Goal: Task Accomplishment & Management: Complete application form

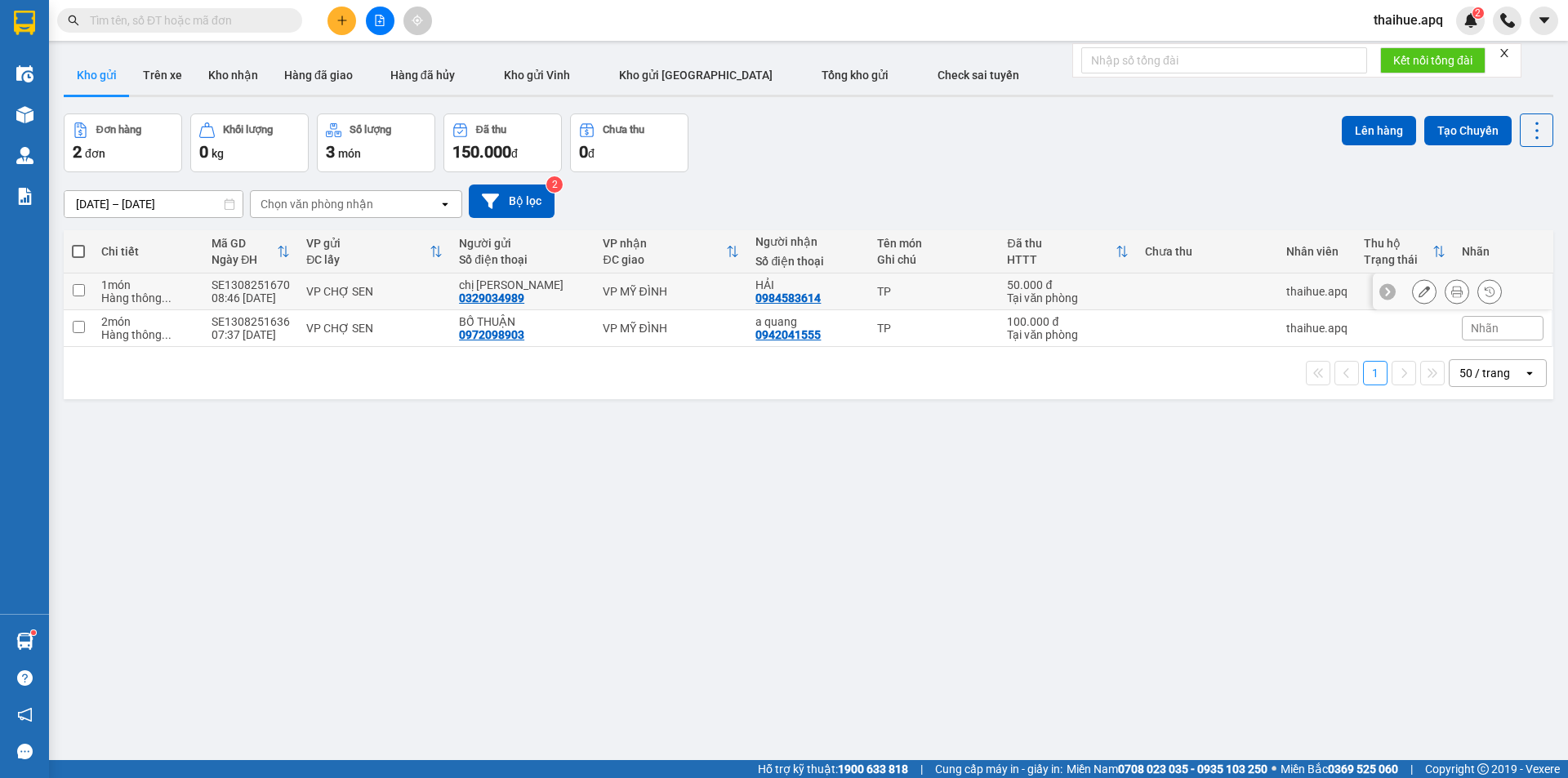
click at [139, 288] on div "1 món" at bounding box center [149, 284] width 94 height 13
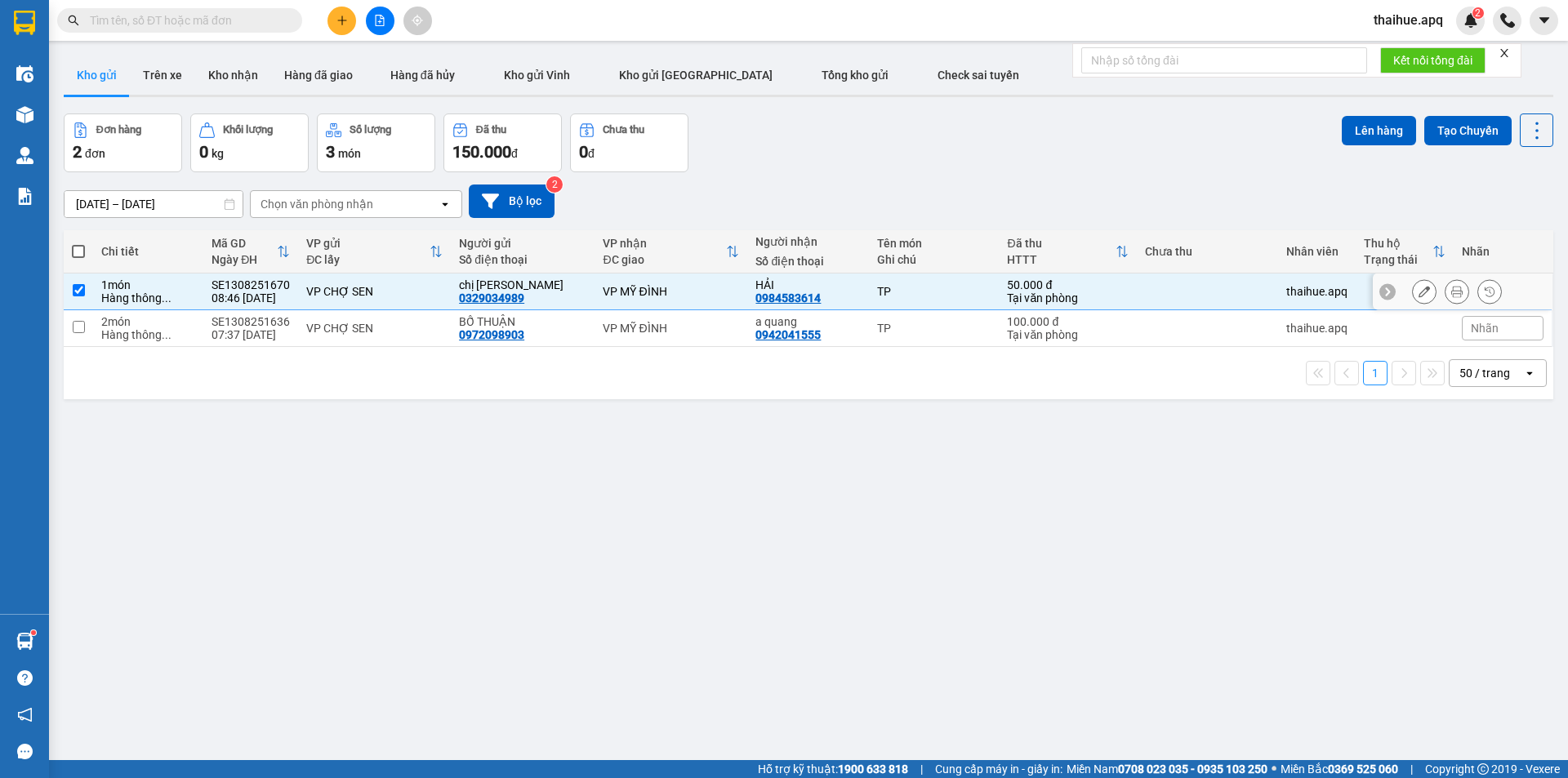
checkbox input "true"
click at [149, 332] on div "Hàng thông ..." at bounding box center [149, 334] width 94 height 13
checkbox input "true"
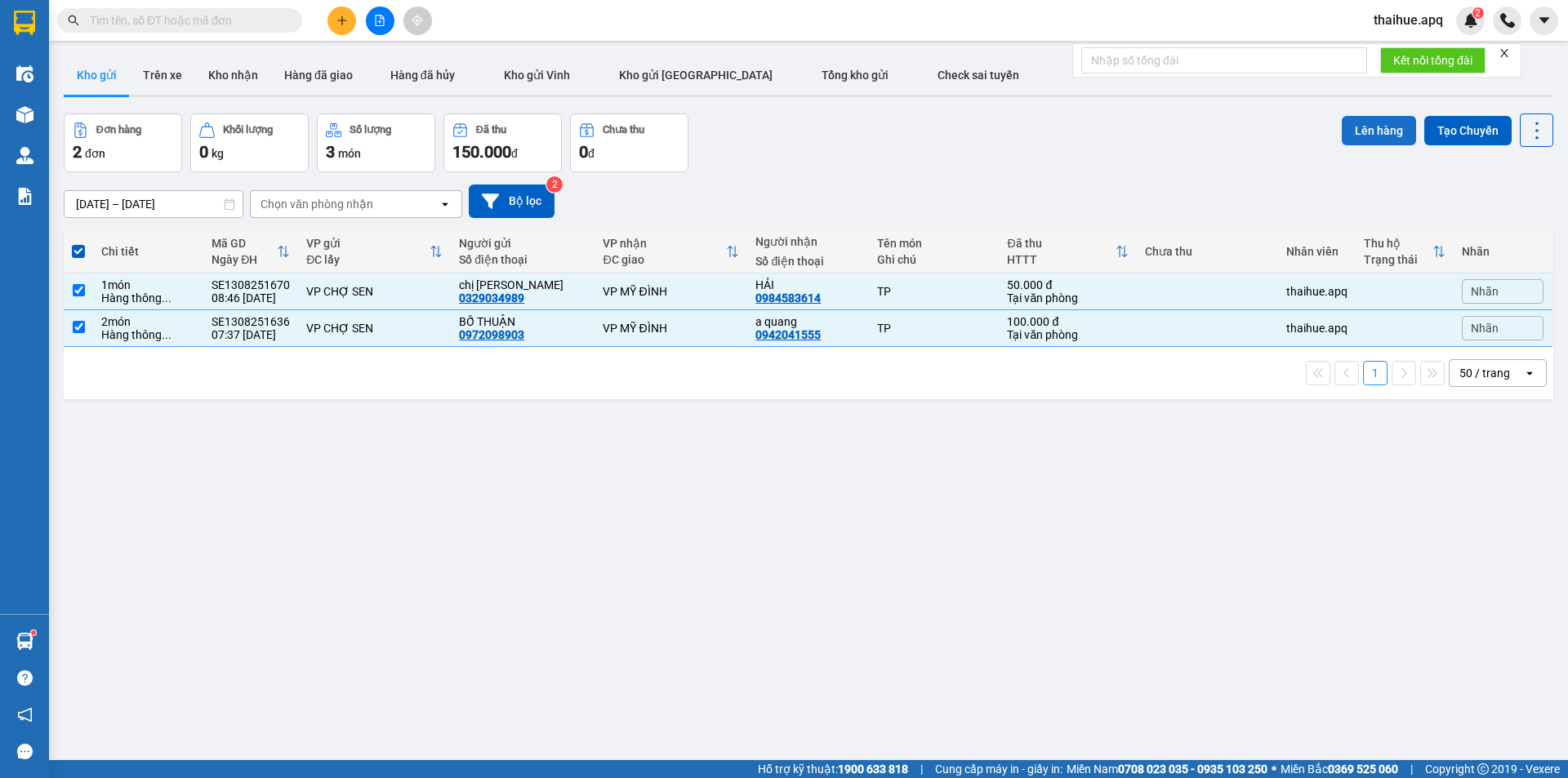
click at [1374, 126] on button "Lên hàng" at bounding box center [1378, 131] width 74 height 29
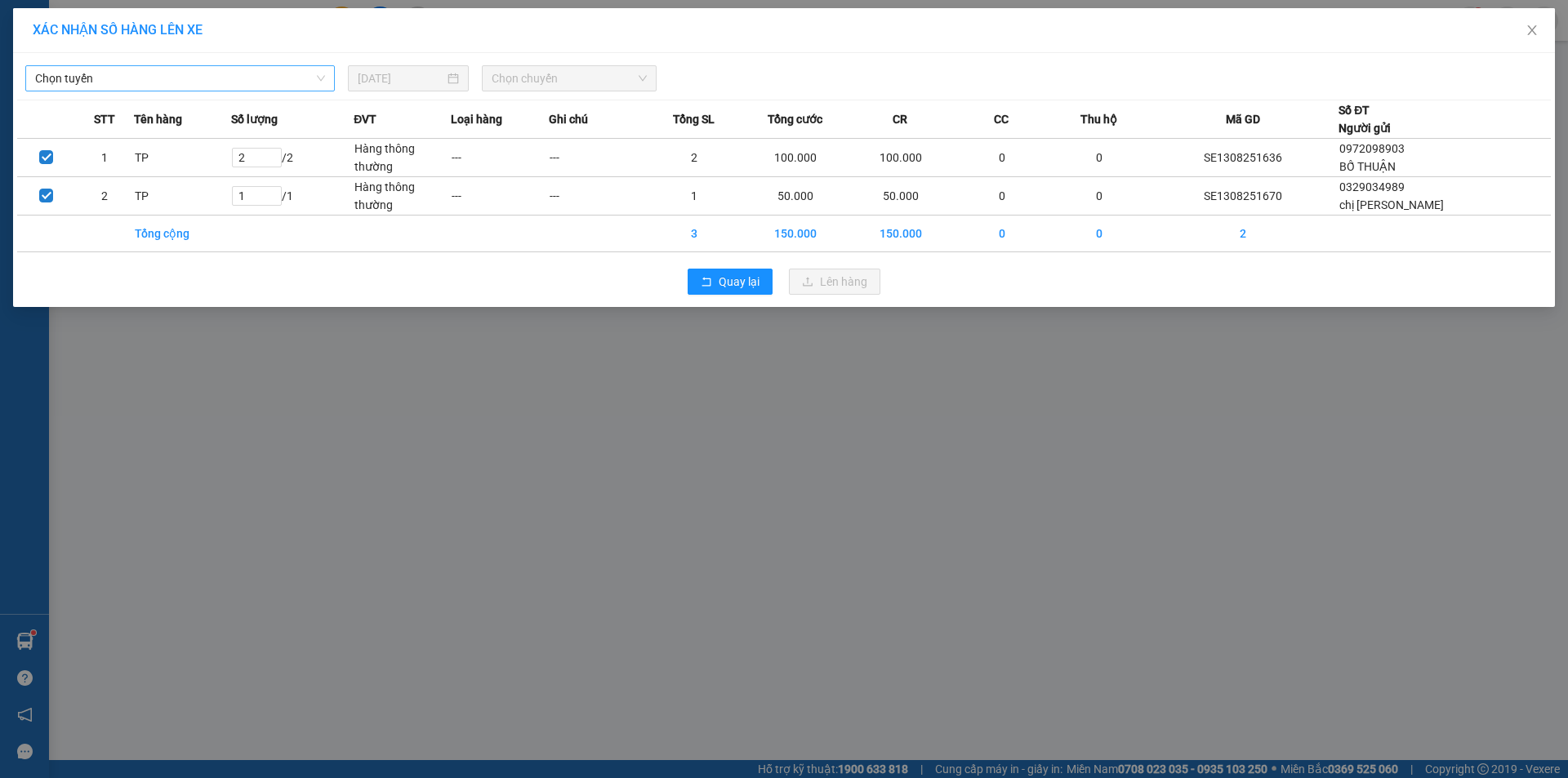
click at [249, 84] on span "Chọn tuyến" at bounding box center [179, 78] width 290 height 25
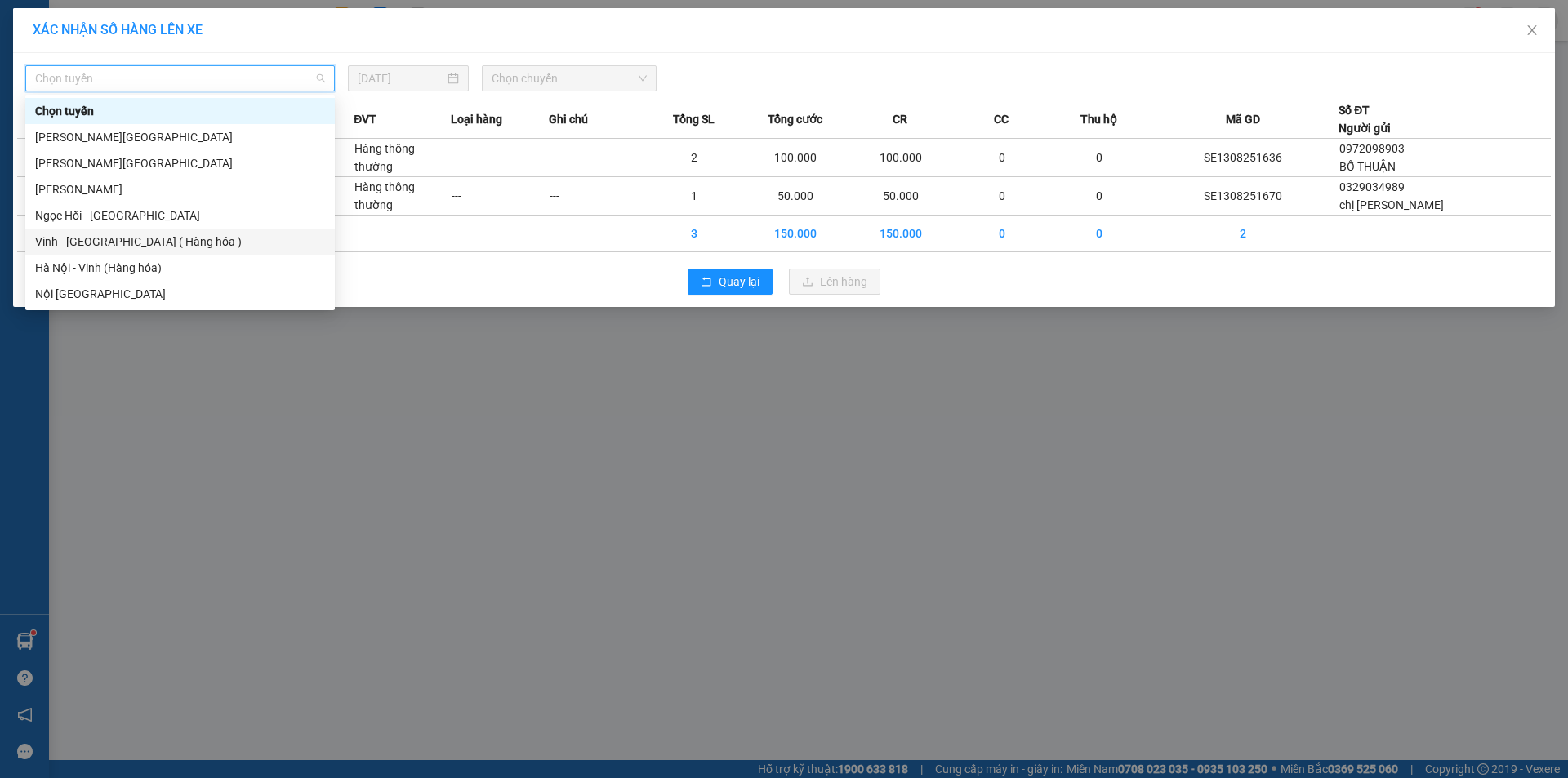
click at [206, 241] on div "Vinh - [GEOGRAPHIC_DATA] ( Hàng hóa )" at bounding box center [179, 241] width 290 height 18
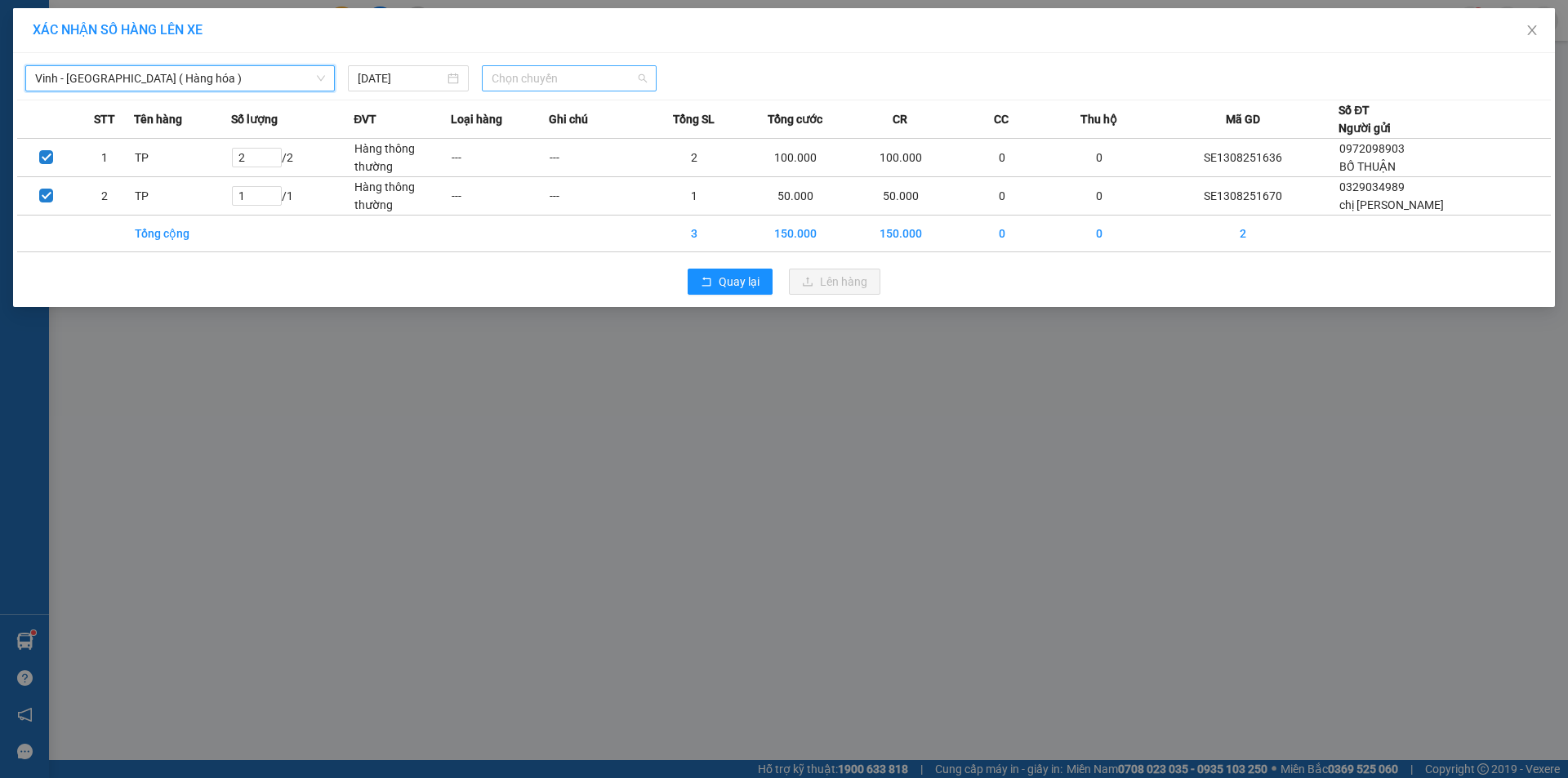
click at [483, 85] on div "Chọn chuyến" at bounding box center [569, 78] width 175 height 26
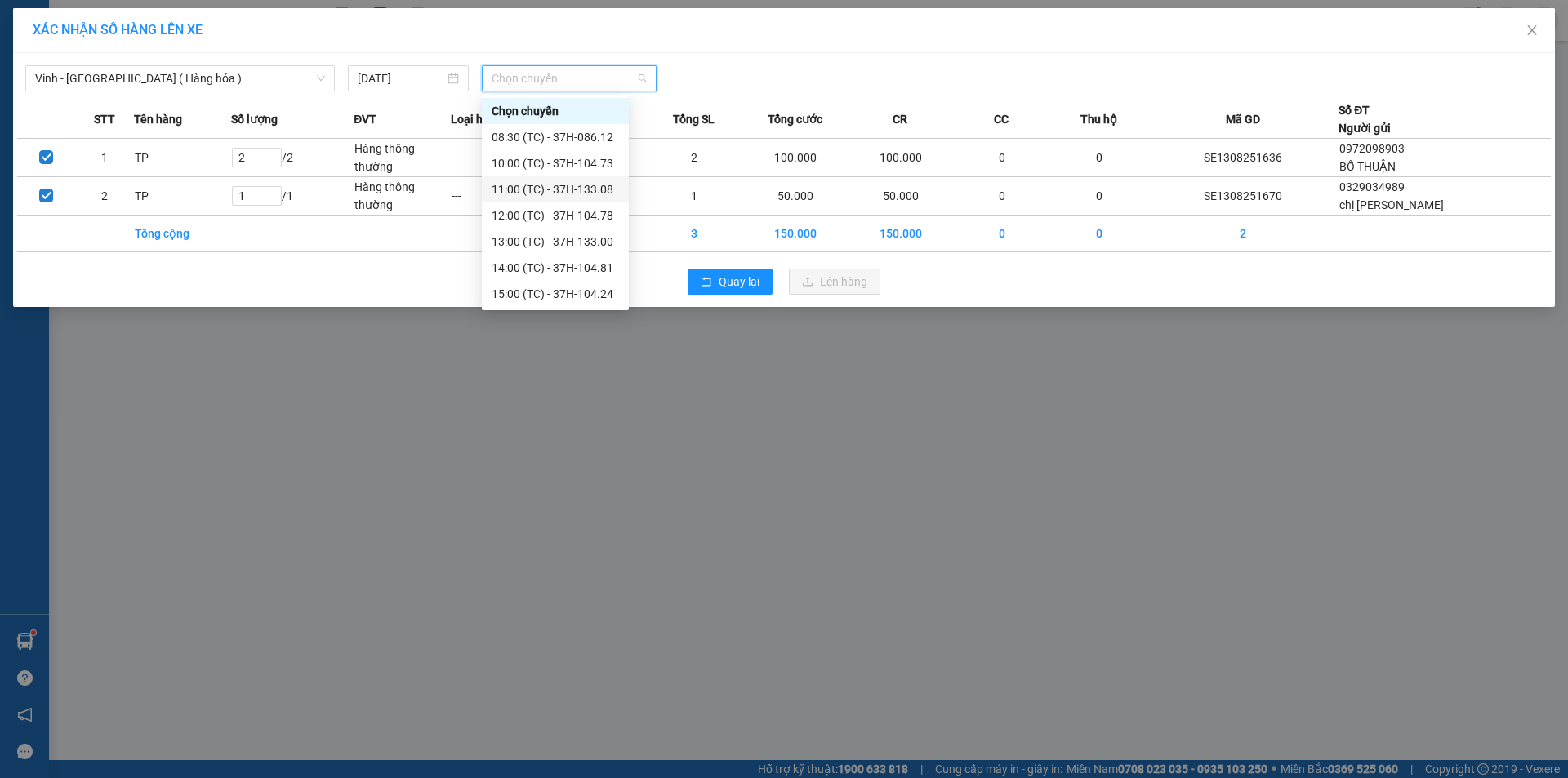
click at [548, 186] on div "11:00 (TC) - 37H-133.08" at bounding box center [555, 189] width 127 height 18
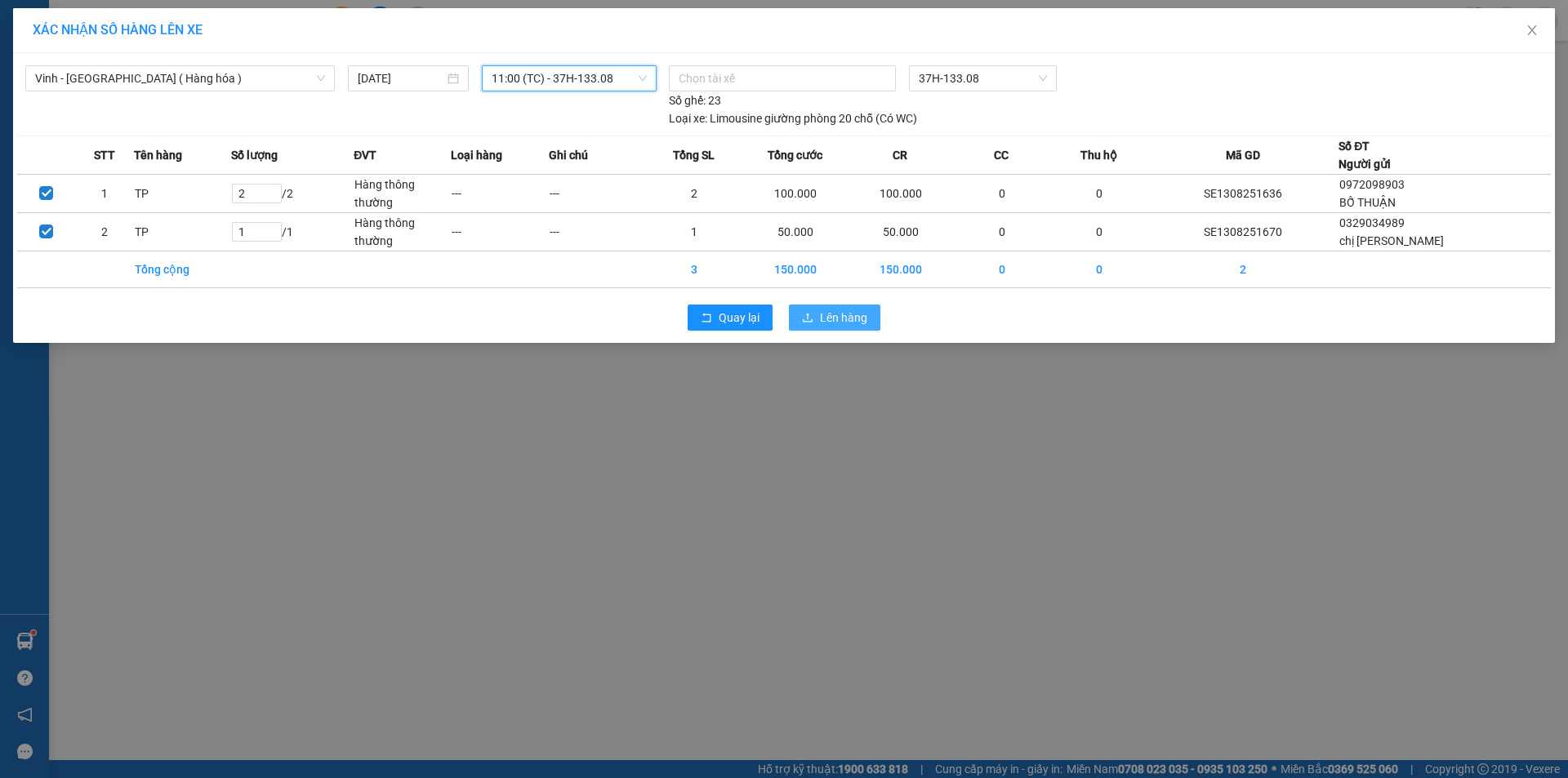
click at [852, 323] on span "Lên hàng" at bounding box center [843, 317] width 47 height 18
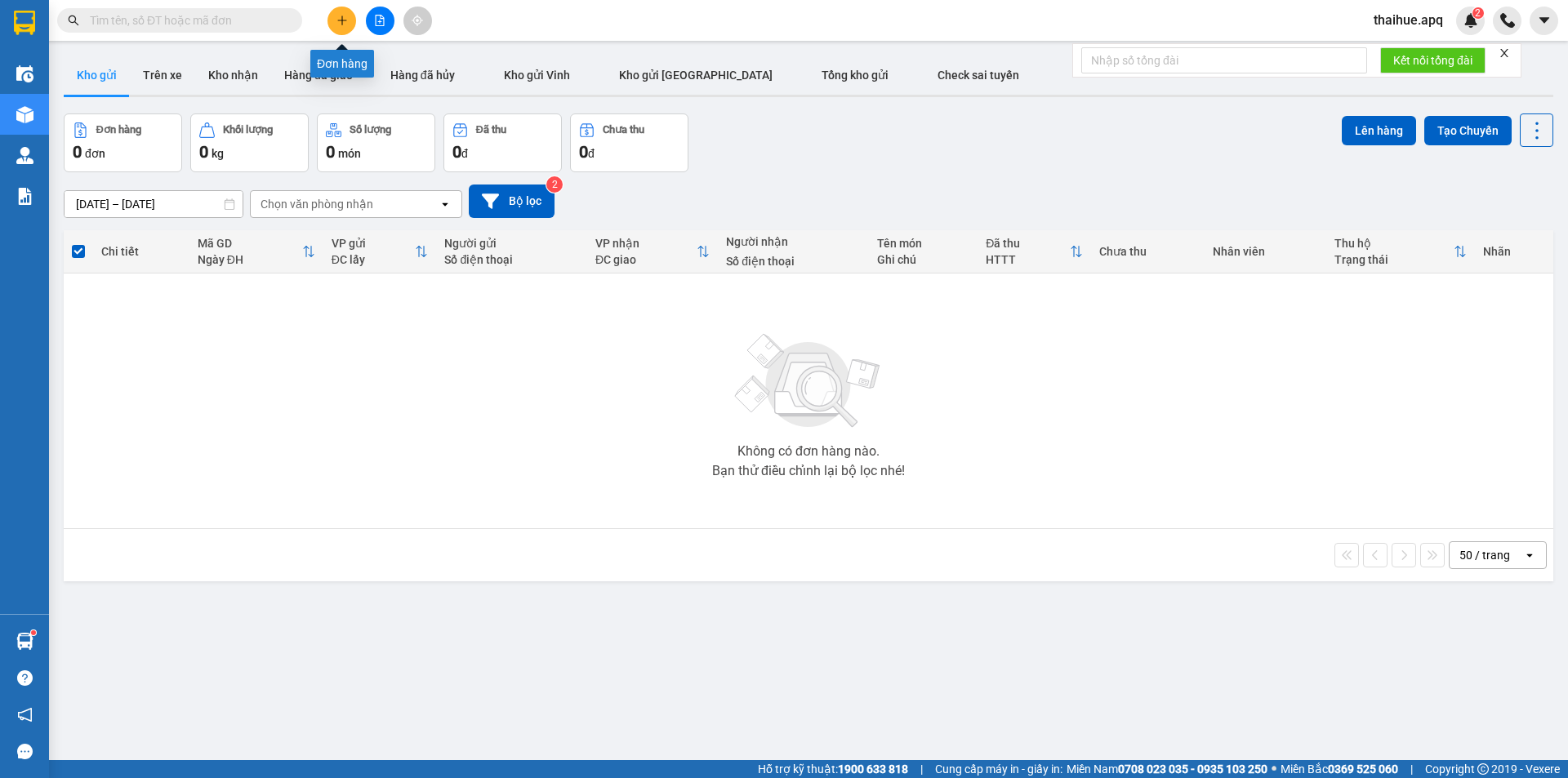
click at [348, 18] on button at bounding box center [341, 20] width 28 height 28
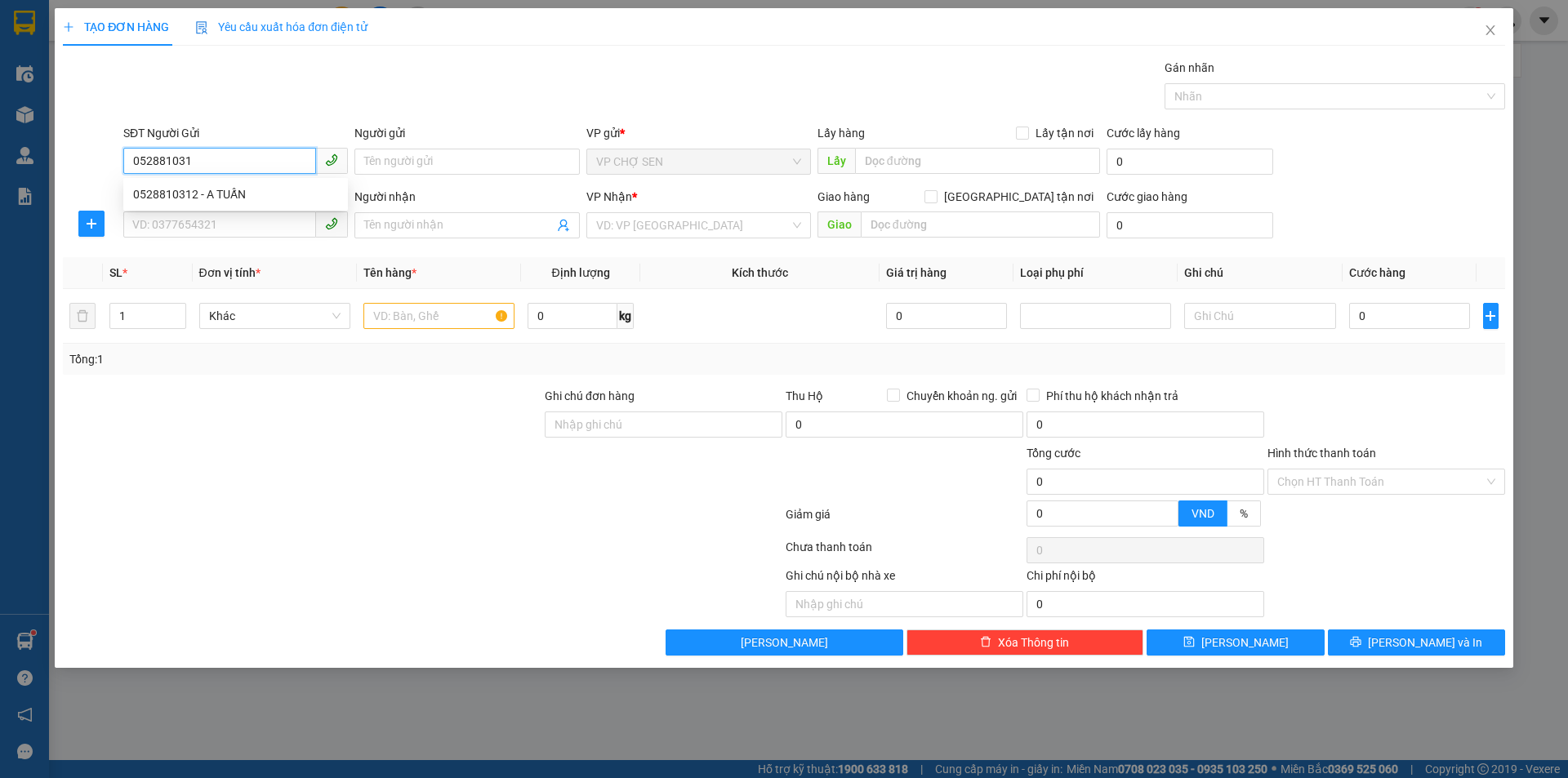
type input "0528810312"
click at [249, 187] on div "0528810312 - A TUẤN" at bounding box center [236, 194] width 205 height 18
type input "A TUẤN"
type input "0528810312"
click at [252, 219] on input "SĐT Người Nhận" at bounding box center [219, 225] width 193 height 26
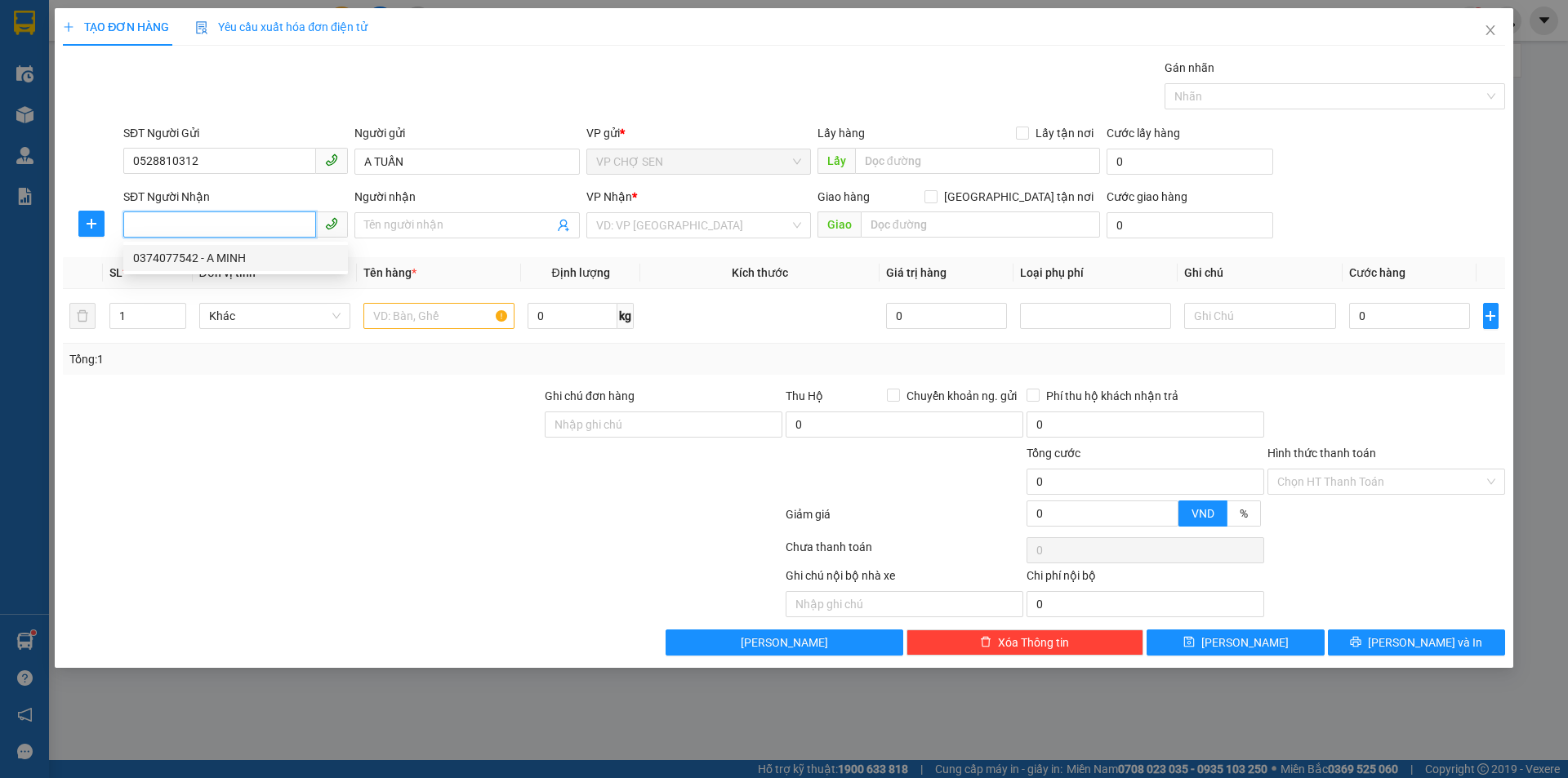
click at [251, 254] on div "0374077542 - A MINH" at bounding box center [236, 258] width 205 height 18
type input "0374077542"
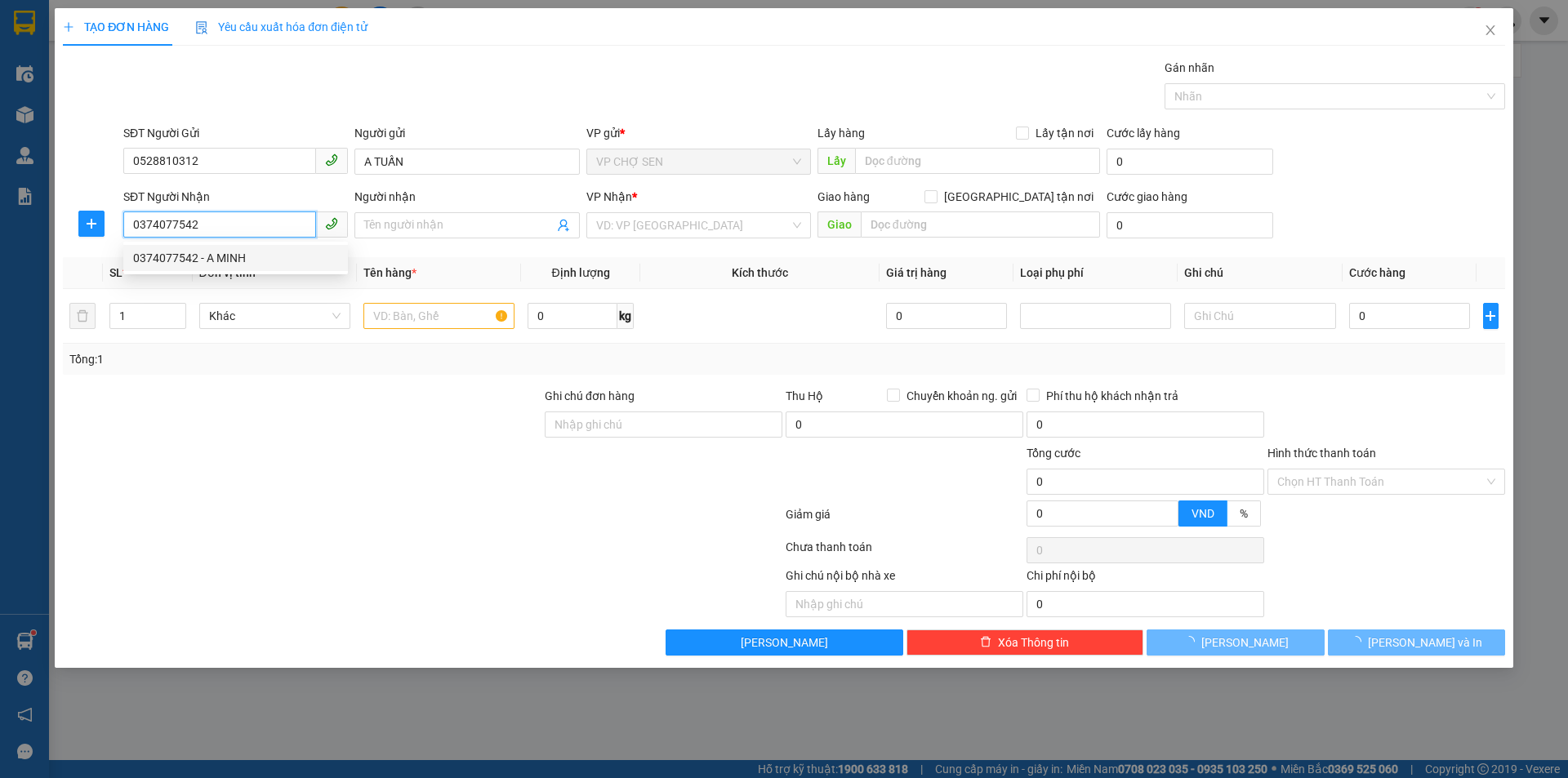
type input "A MINH"
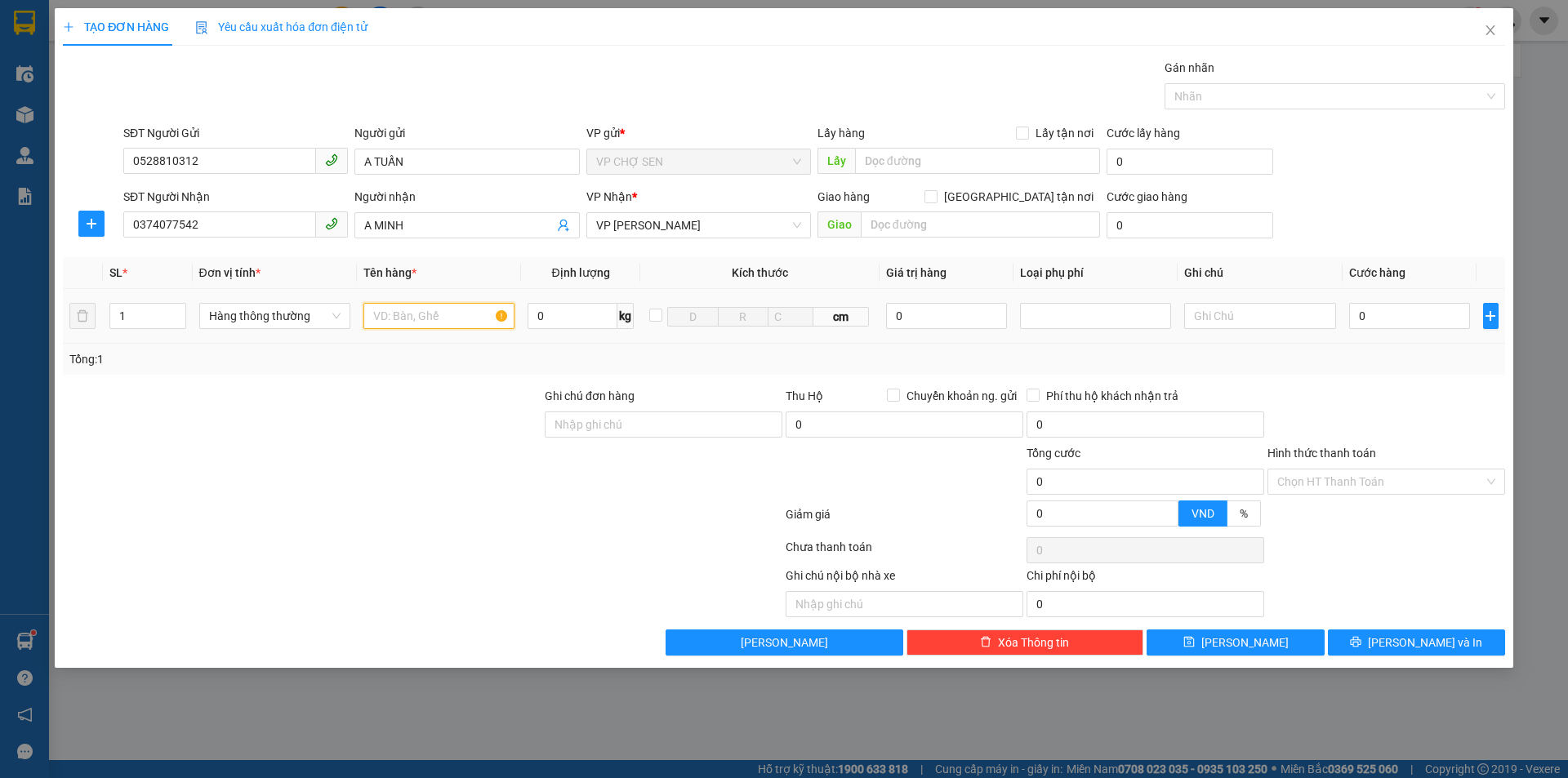
click at [464, 325] on input "text" at bounding box center [438, 316] width 151 height 26
type input "MẪU XÉT NGHIỆM"
click at [1413, 325] on input "0" at bounding box center [1409, 316] width 121 height 26
type input "3"
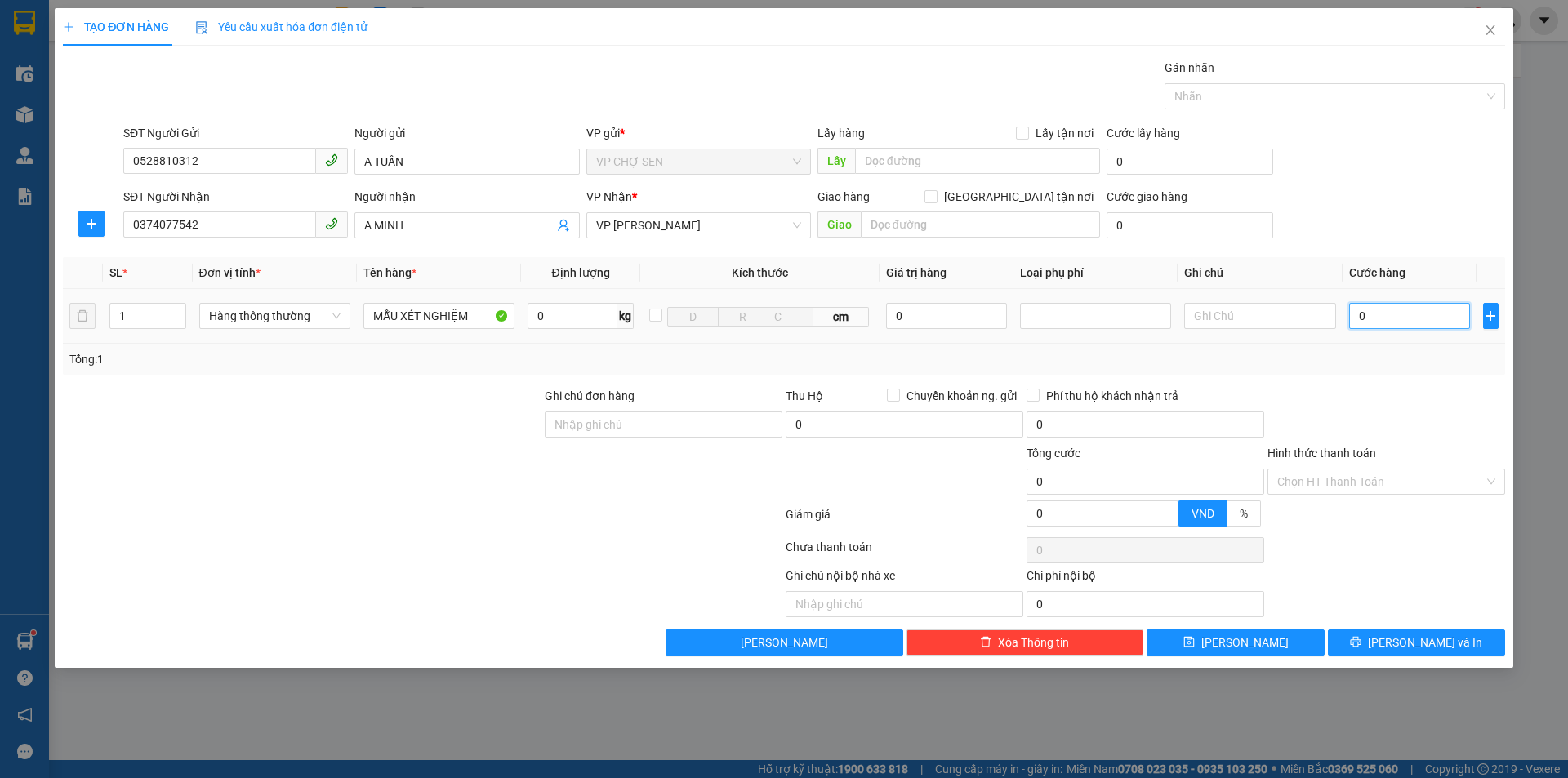
type input "3"
type input "30"
type input "300"
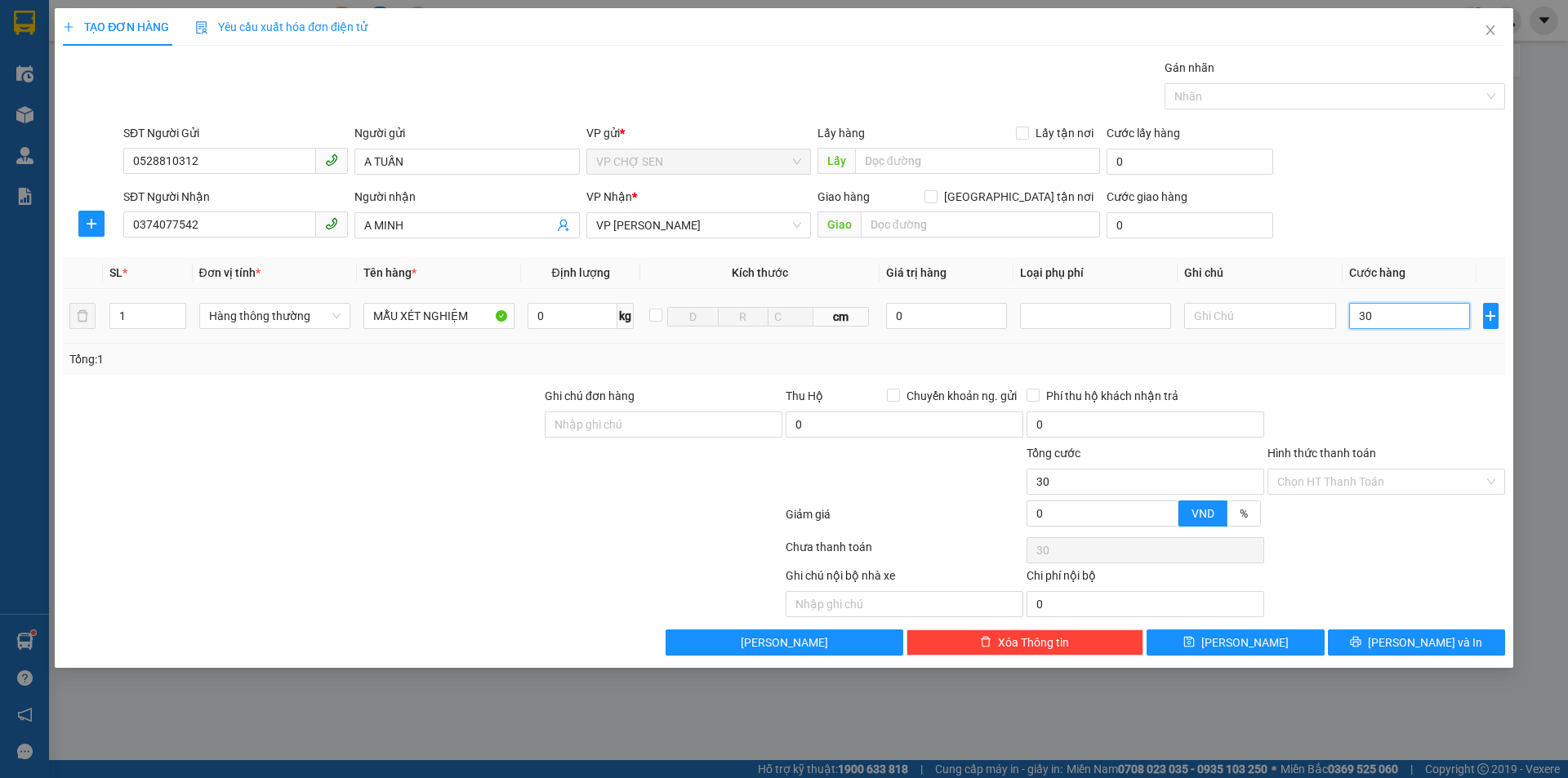
type input "300"
type input "3.000"
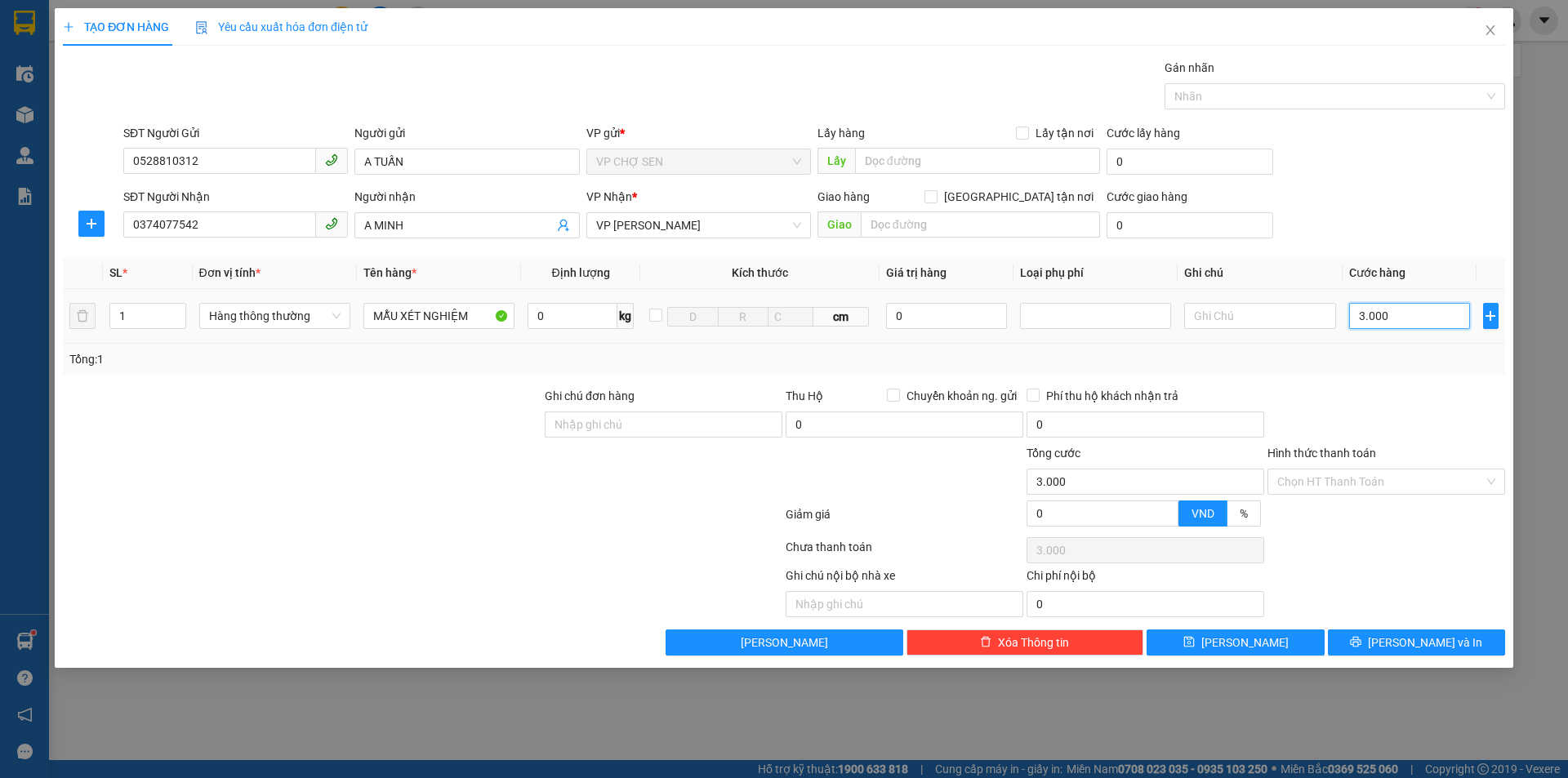
type input "30.000"
click at [1366, 473] on input "Hình thức thanh toán" at bounding box center [1380, 482] width 207 height 25
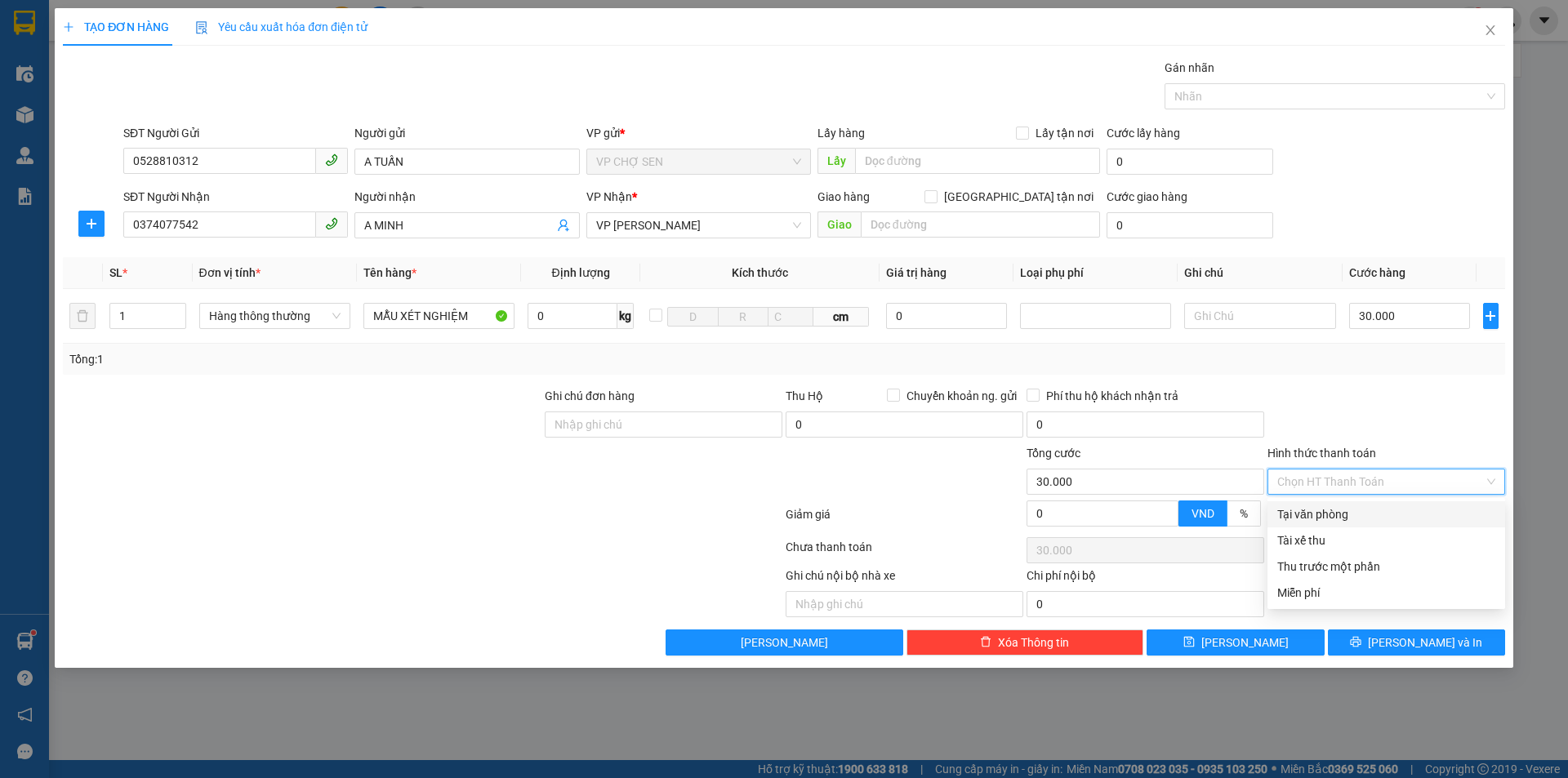
click at [1334, 515] on div "Tại văn phòng" at bounding box center [1385, 514] width 218 height 18
type input "0"
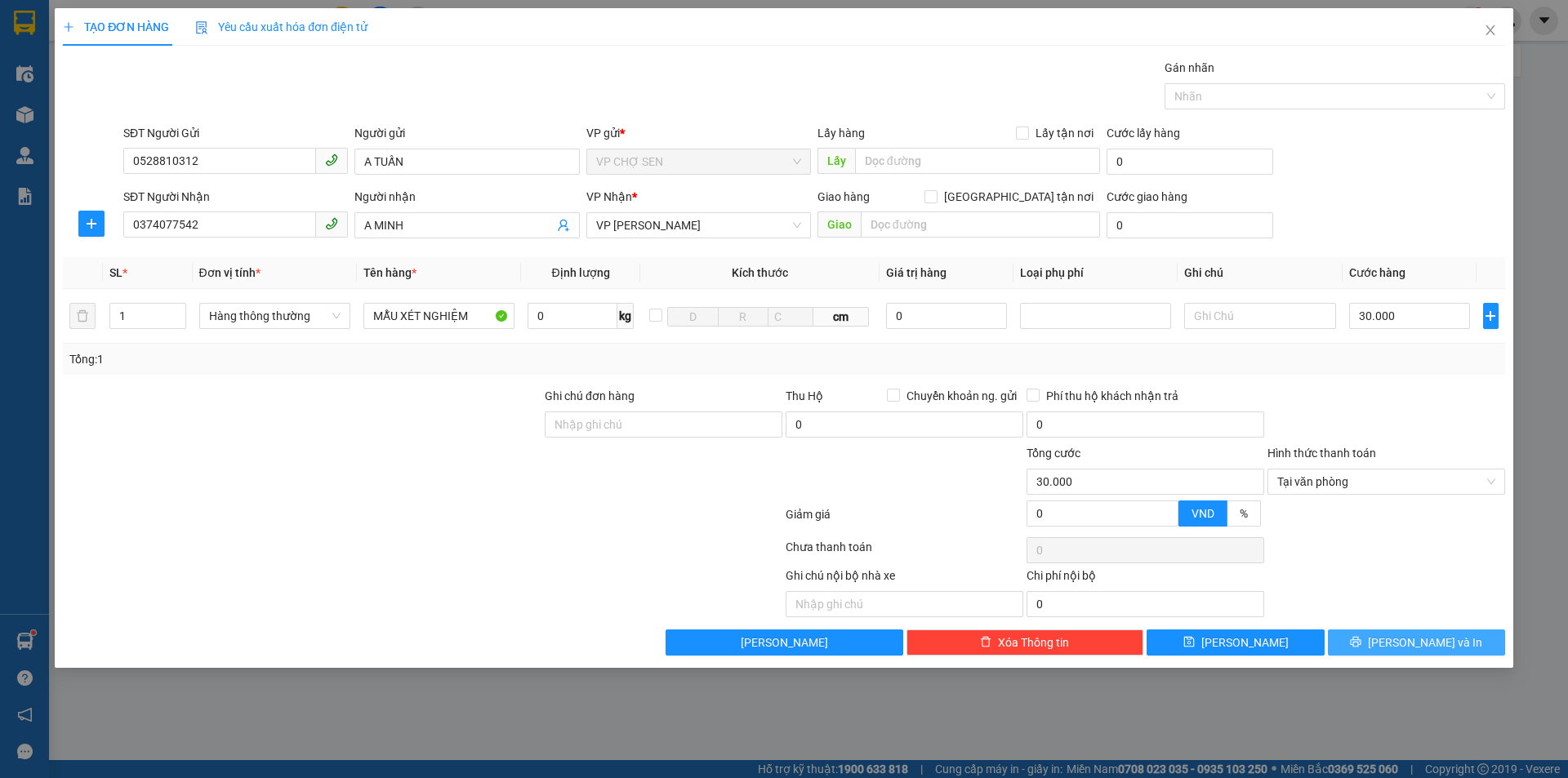
click at [1384, 641] on button "[PERSON_NAME] và In" at bounding box center [1416, 642] width 177 height 26
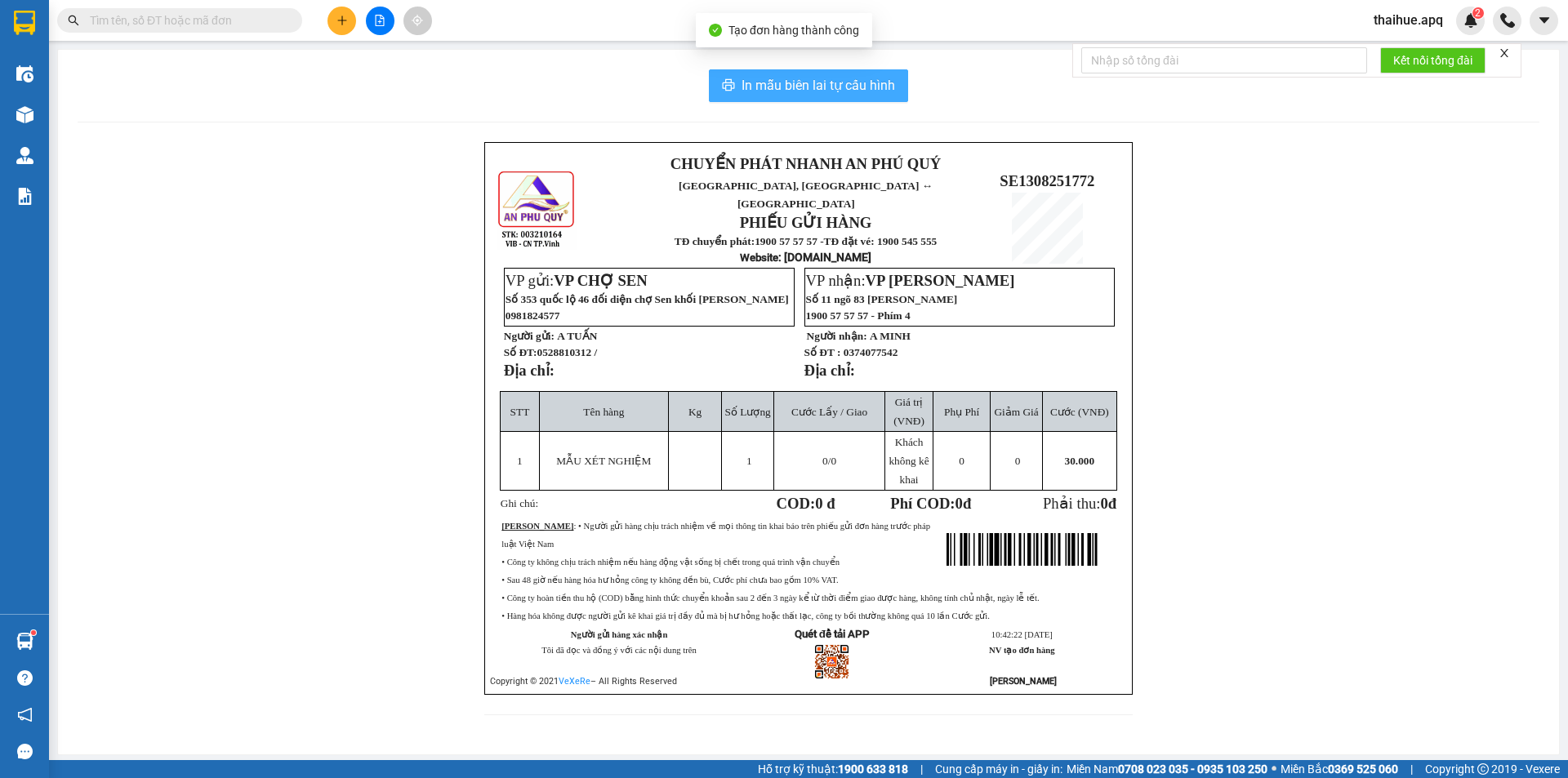
click at [869, 79] on span "In mẫu biên lai tự cấu hình" at bounding box center [818, 85] width 154 height 20
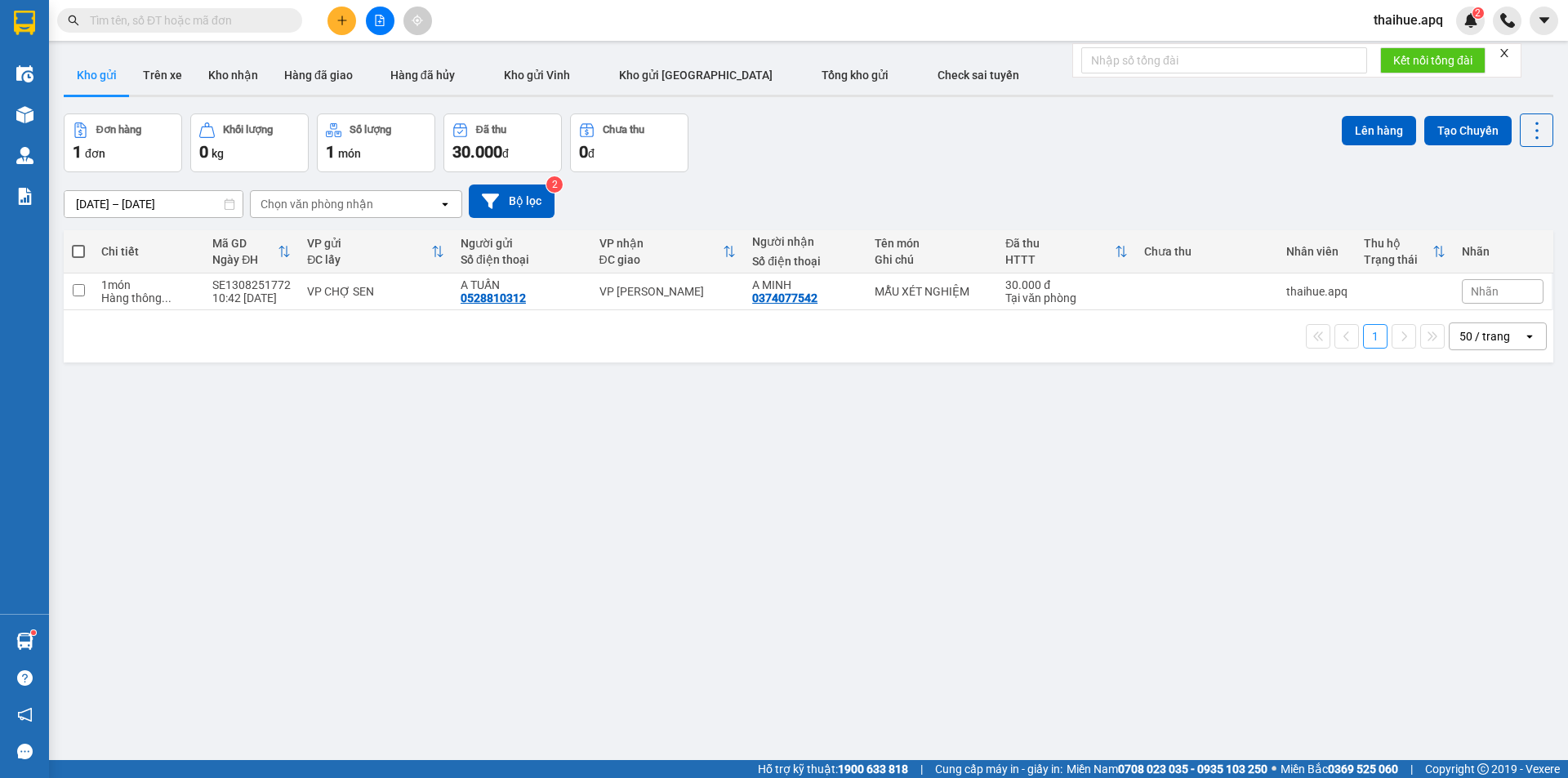
click at [420, 516] on div "ver 1.8.137 Kho gửi Trên xe Kho nhận Hàng đã giao Hàng đã hủy Kho gửi Vinh Kho …" at bounding box center [808, 437] width 1502 height 778
click at [87, 298] on td at bounding box center [79, 291] width 29 height 37
checkbox input "true"
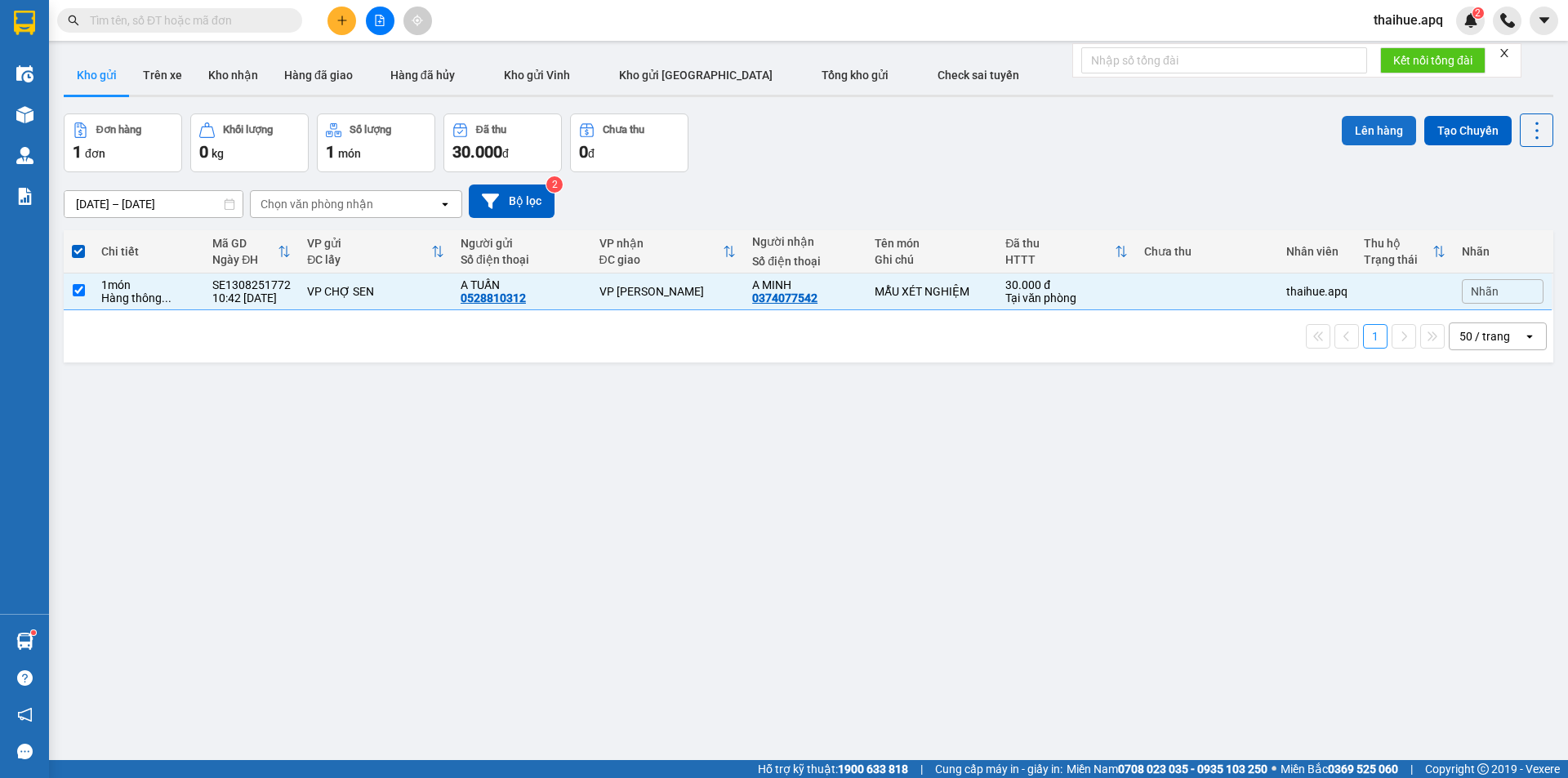
click at [1363, 120] on button "Lên hàng" at bounding box center [1378, 131] width 74 height 29
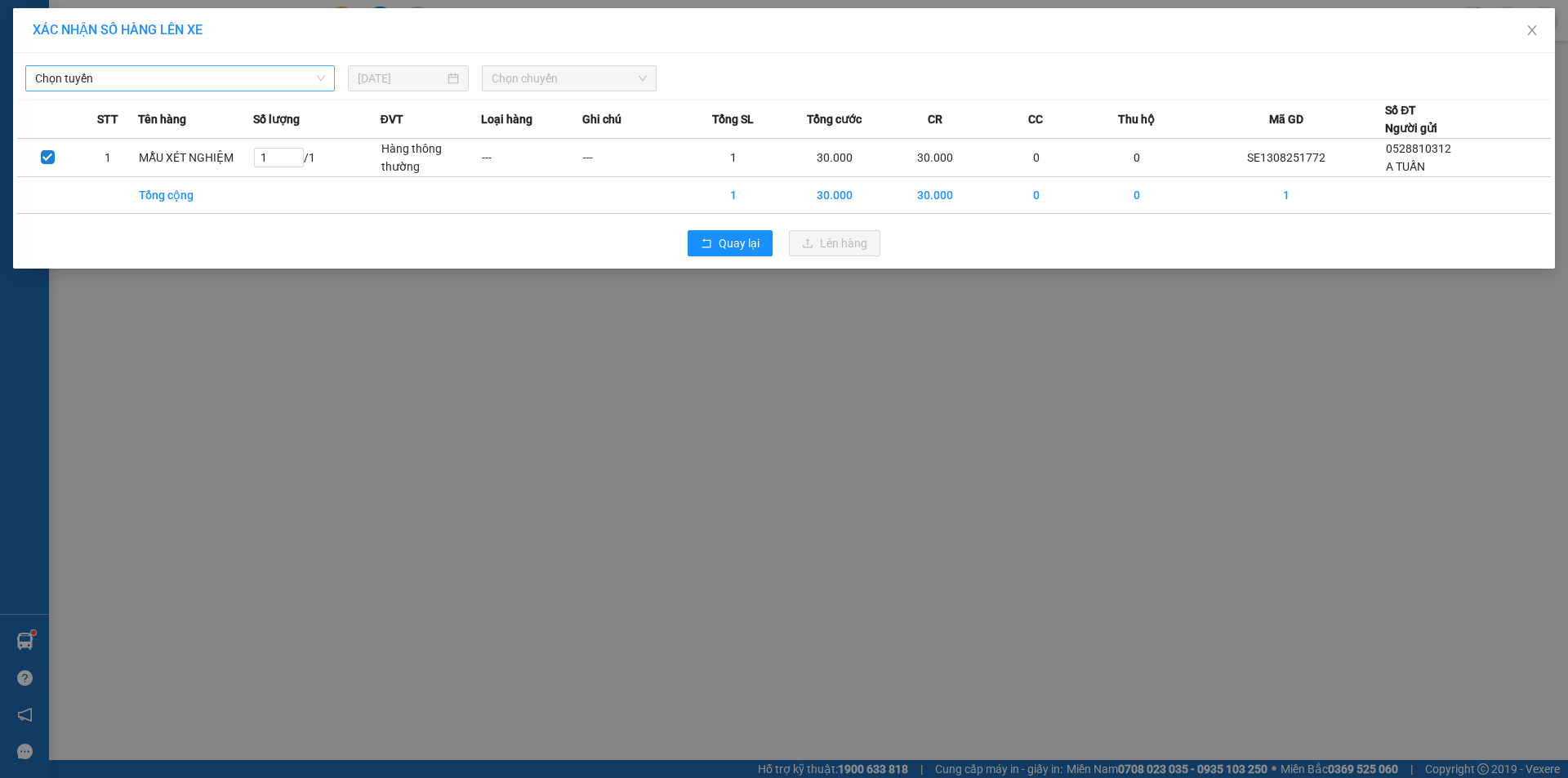
click at [114, 87] on span "Chọn tuyến" at bounding box center [179, 78] width 290 height 25
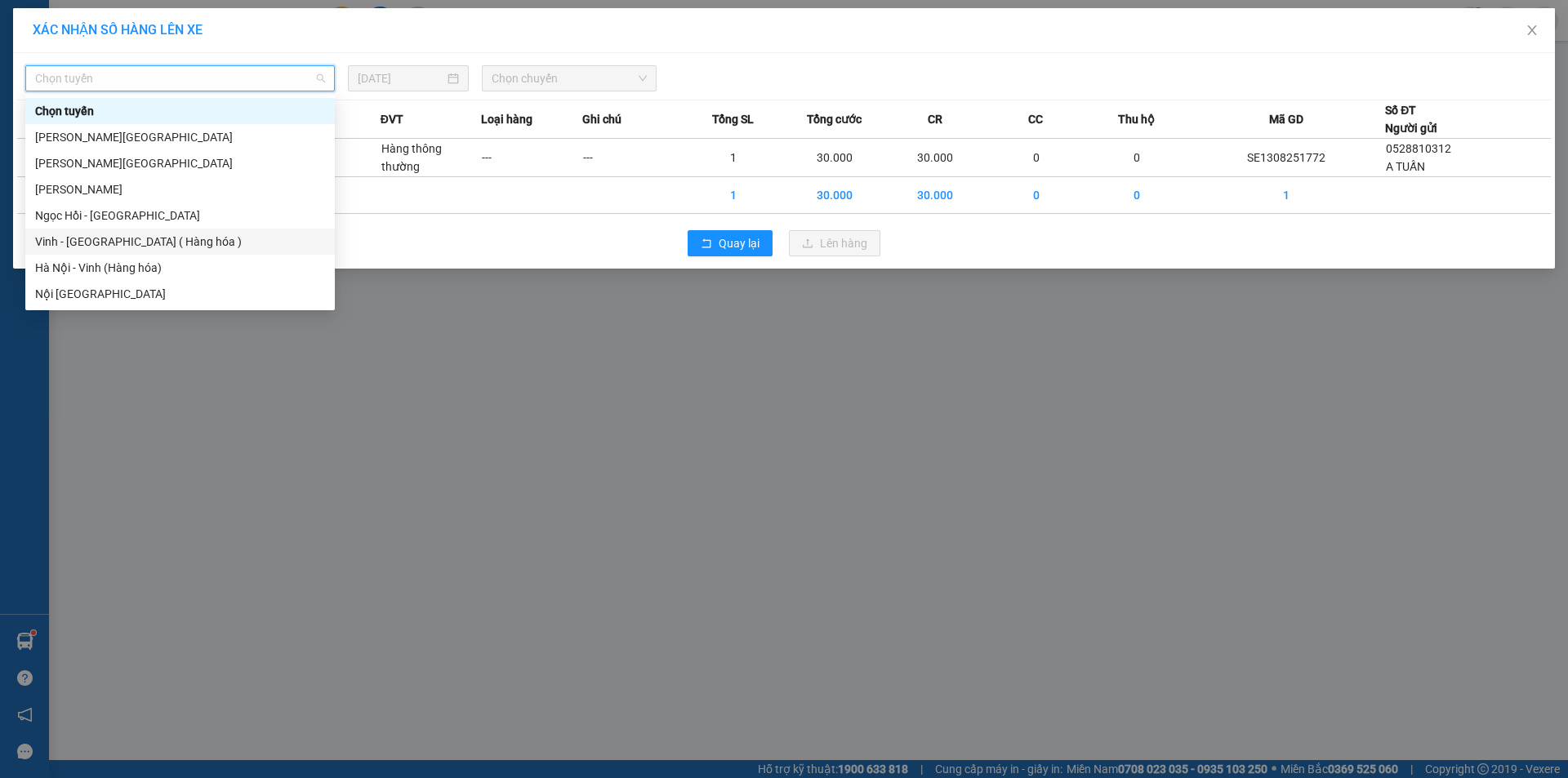
drag, startPoint x: 77, startPoint y: 254, endPoint x: 77, endPoint y: 243, distance: 11.0
click at [77, 243] on div "Vinh - [GEOGRAPHIC_DATA] ( Hàng hóa )" at bounding box center [179, 241] width 290 height 18
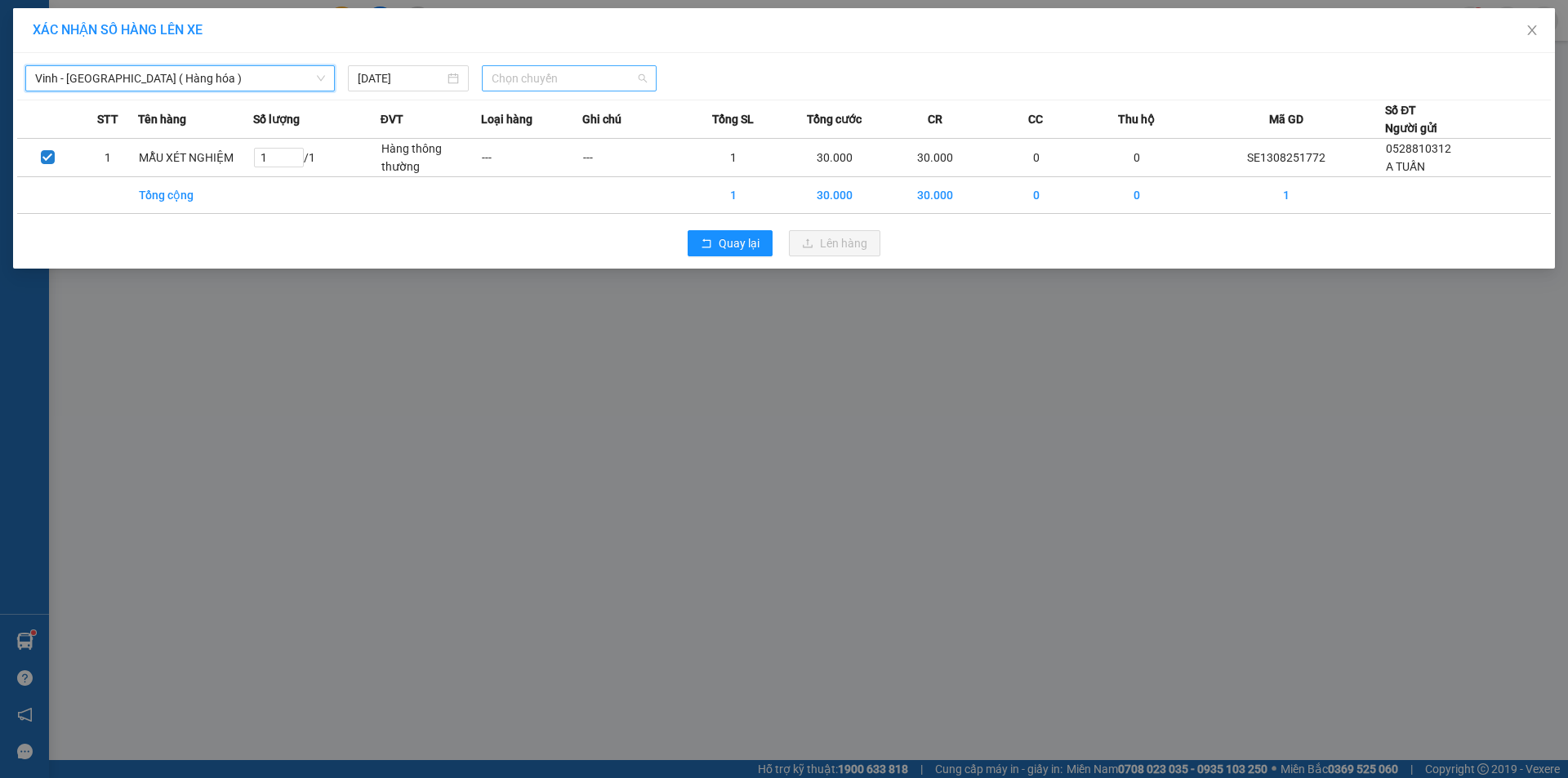
click at [581, 77] on span "Chọn chuyến" at bounding box center [570, 78] width 155 height 25
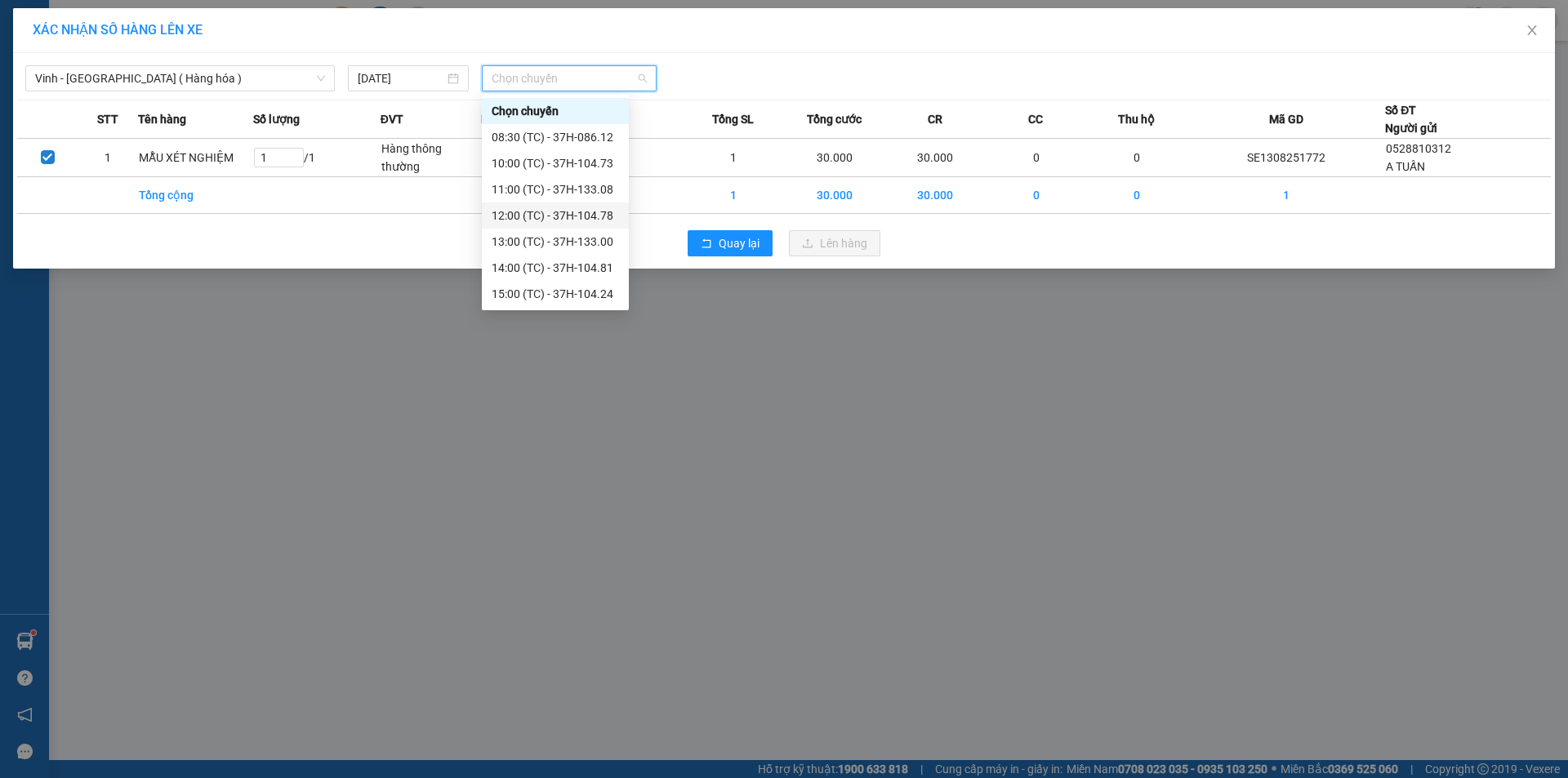
click at [571, 208] on div "12:00 (TC) - 37H-104.78" at bounding box center [555, 215] width 127 height 18
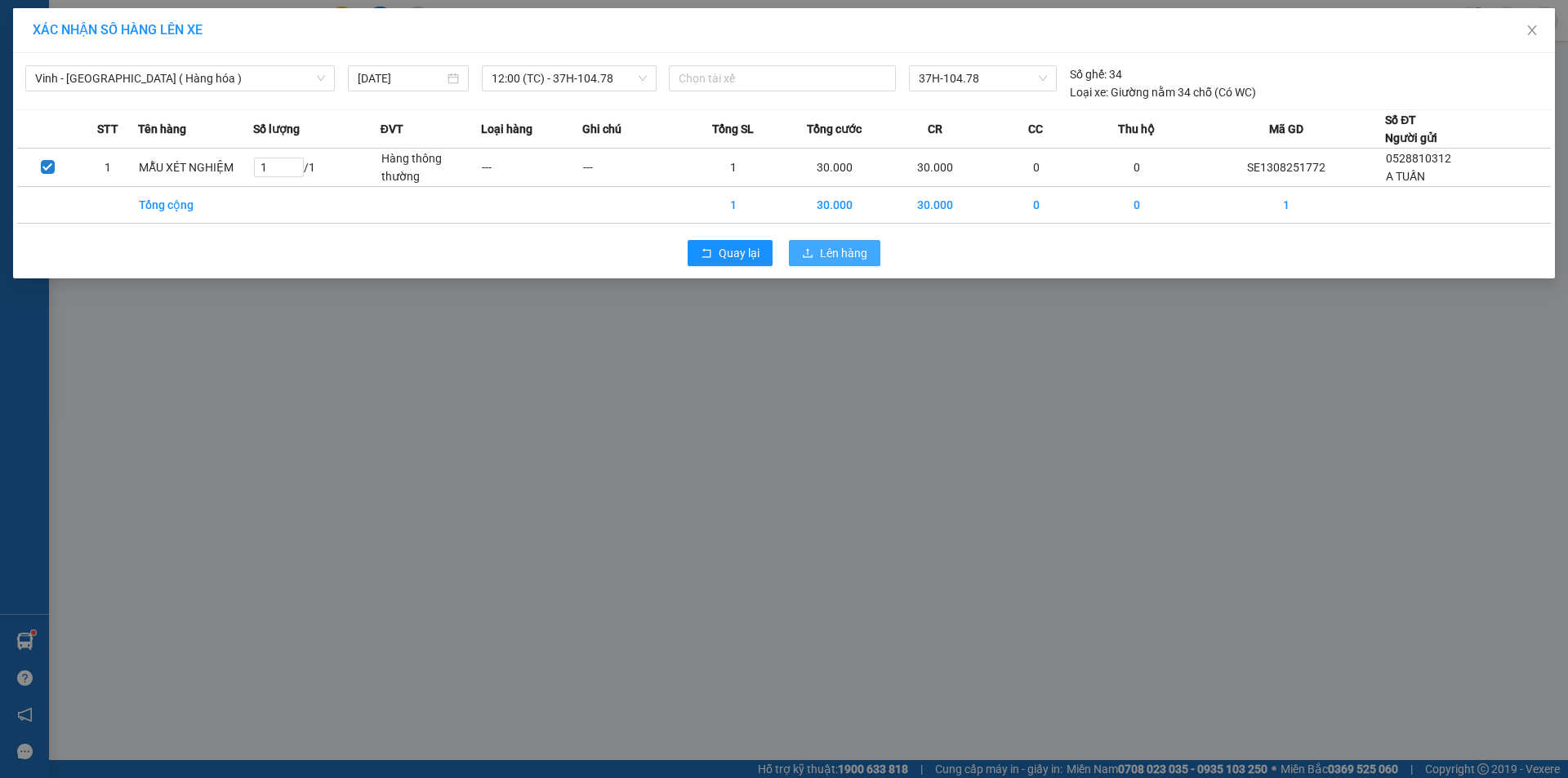
click at [851, 258] on span "Lên hàng" at bounding box center [843, 253] width 47 height 18
